Goal: Navigation & Orientation: Find specific page/section

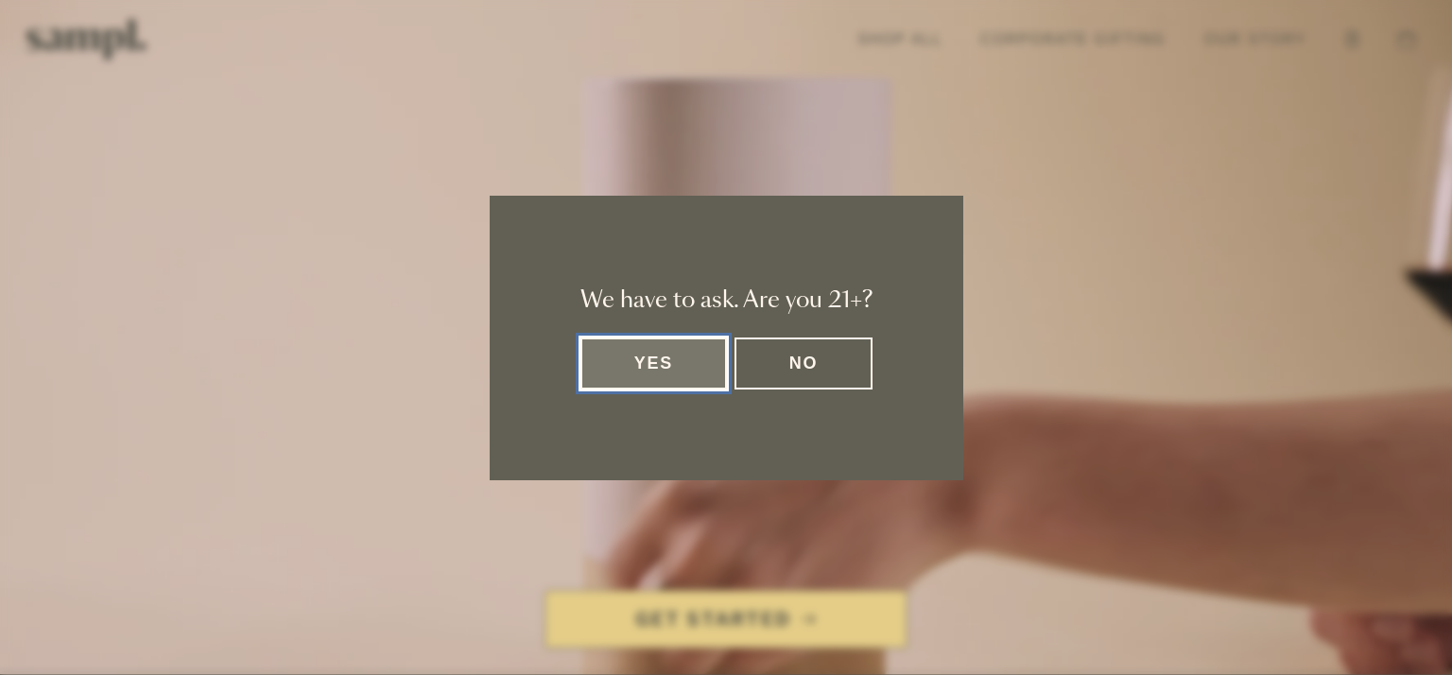
click at [650, 353] on button "Yes" at bounding box center [653, 363] width 147 height 52
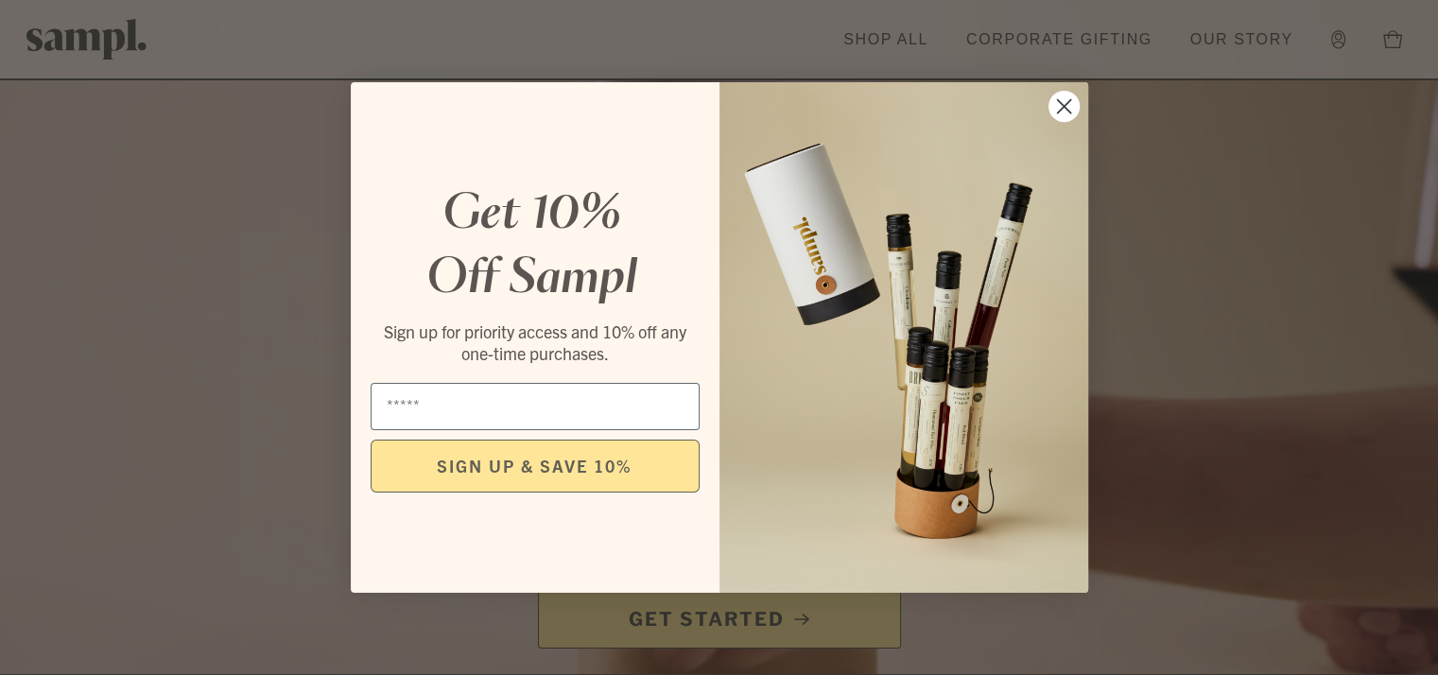
click at [1070, 104] on circle "Close dialog" at bounding box center [1062, 106] width 31 height 31
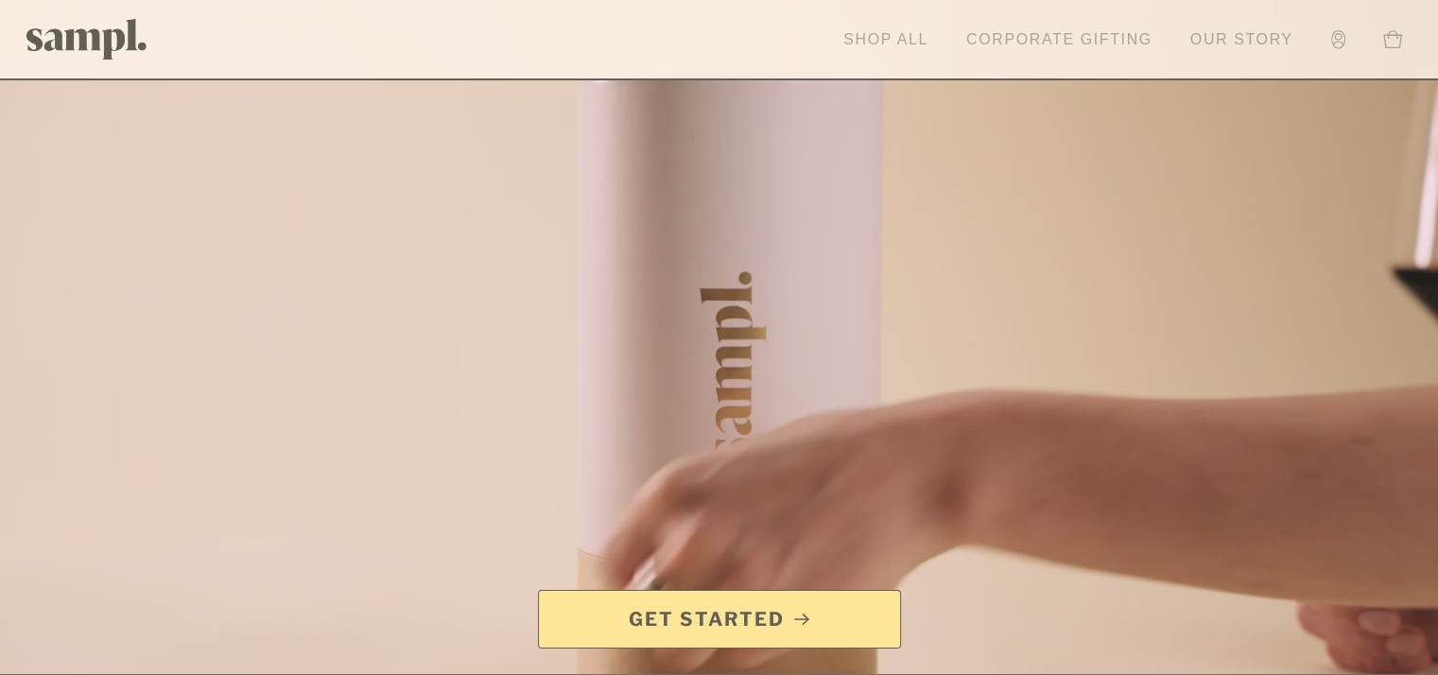
click at [1200, 35] on link "Our Story" at bounding box center [1242, 40] width 122 height 42
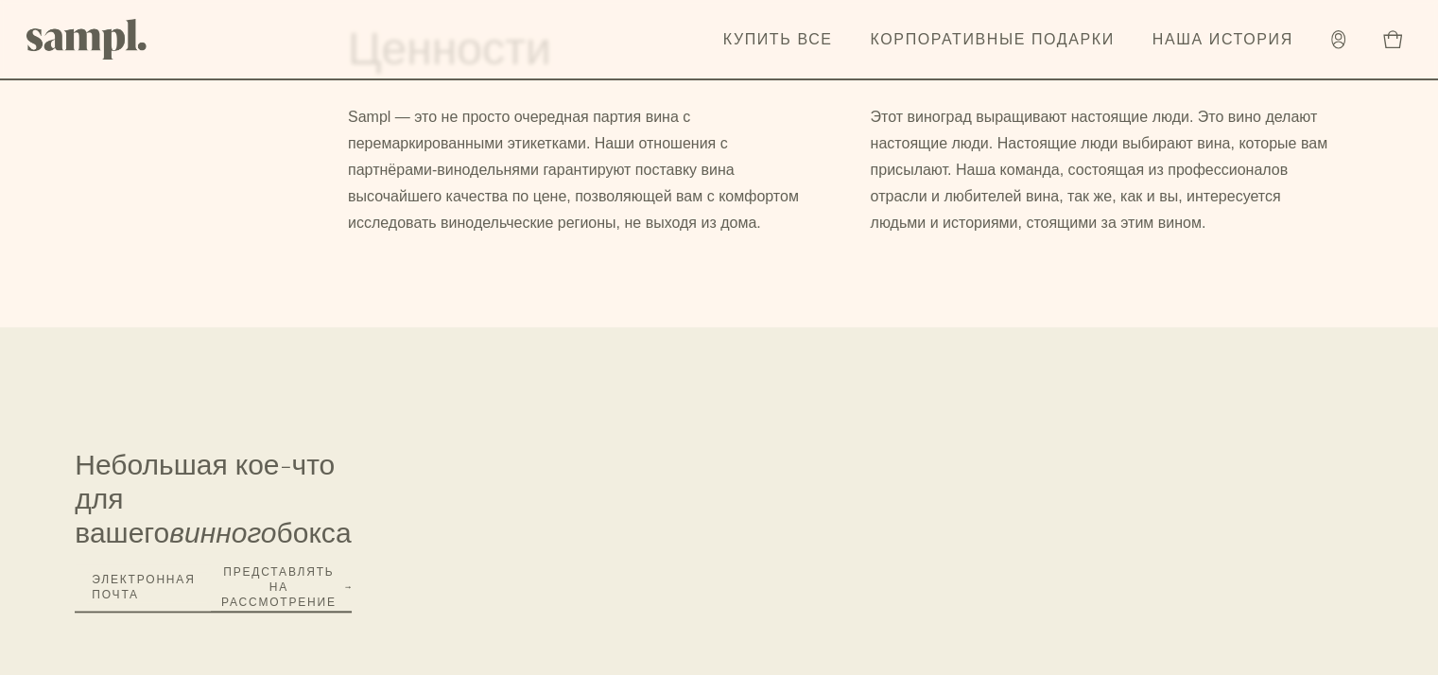
scroll to position [1786, 0]
